Goal: Transaction & Acquisition: Purchase product/service

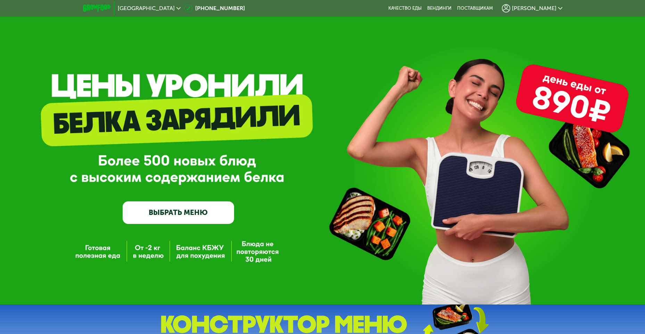
click at [546, 6] on span "[PERSON_NAME]" at bounding box center [534, 9] width 44 height 6
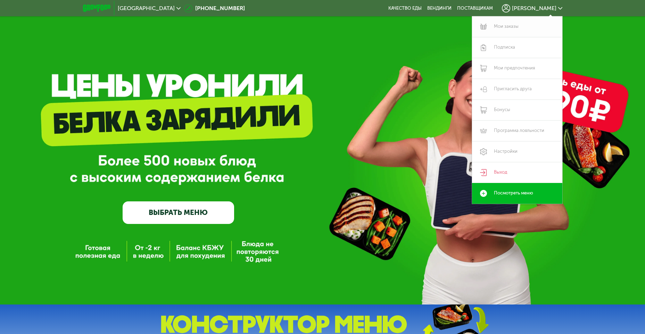
click at [518, 24] on link "Мои заказы" at bounding box center [517, 26] width 90 height 21
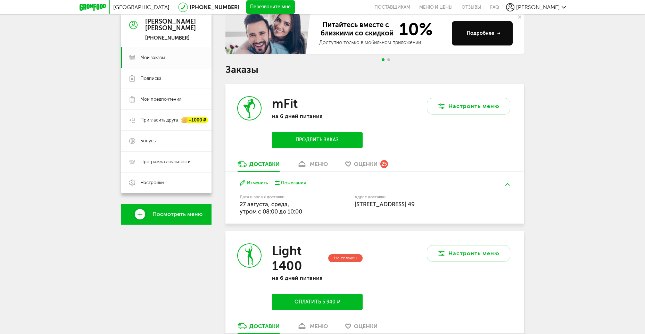
scroll to position [35, 0]
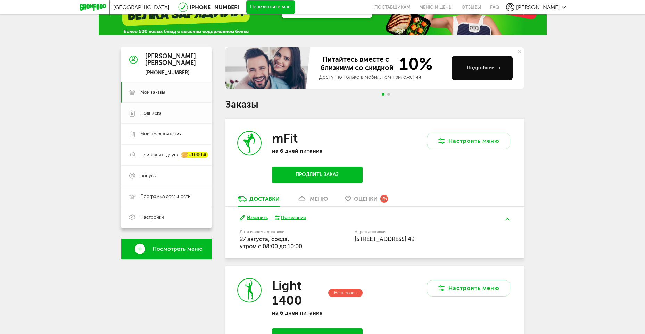
click at [168, 113] on span "Подписка" at bounding box center [171, 113] width 63 height 6
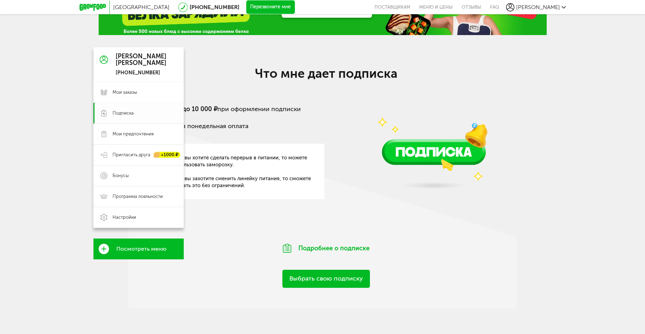
scroll to position [28, 0]
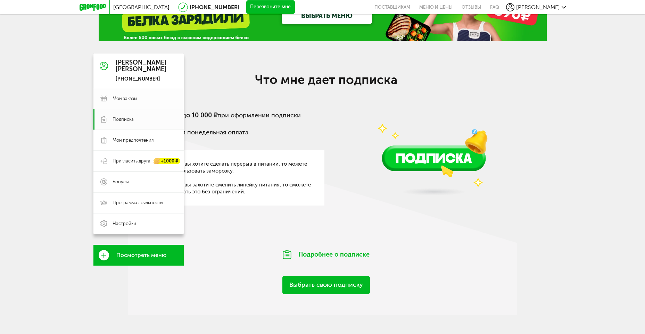
click at [133, 97] on span "Мои заказы" at bounding box center [124, 98] width 25 height 6
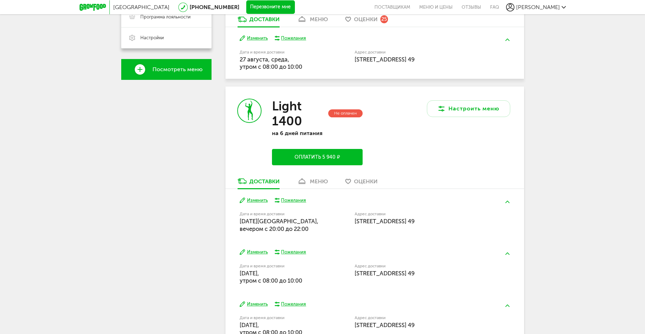
scroll to position [213, 0]
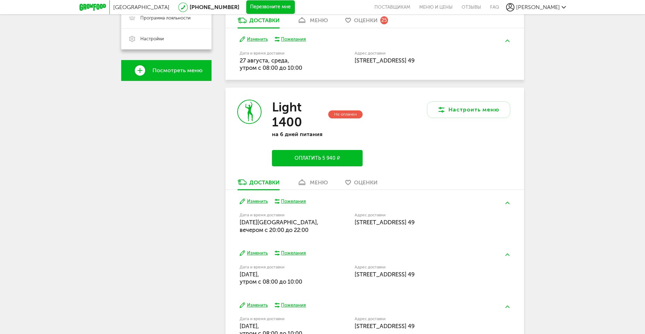
click at [326, 158] on button "Оплатить 5 940 ₽" at bounding box center [317, 158] width 90 height 16
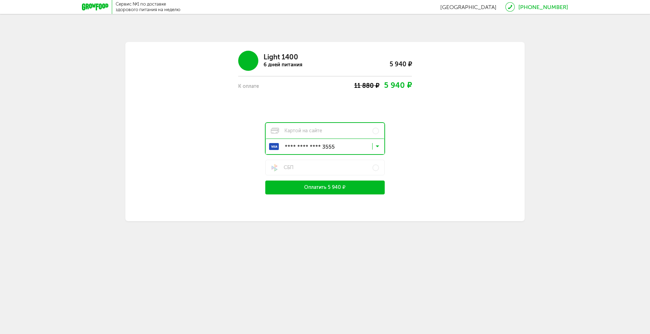
click at [345, 187] on button "Оплатить 5 940 ₽" at bounding box center [324, 188] width 119 height 14
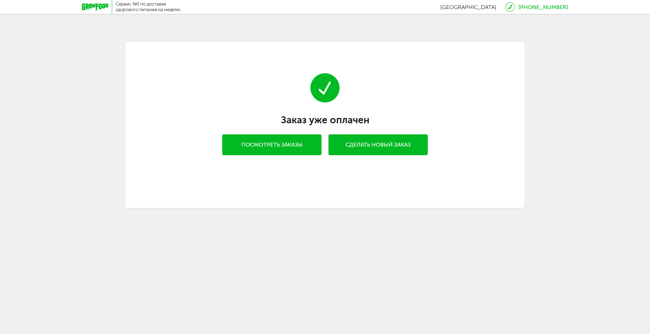
click at [287, 143] on link "Посмотреть заказы" at bounding box center [271, 144] width 99 height 21
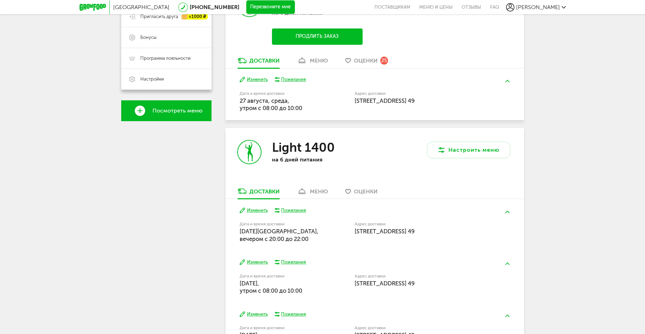
scroll to position [147, 0]
